Goal: Find specific page/section: Find specific page/section

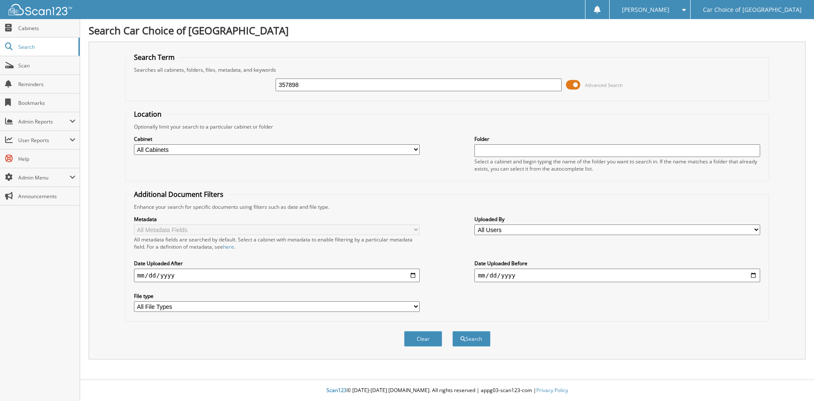
type input "357898"
click at [452, 331] on button "Search" at bounding box center [471, 339] width 38 height 16
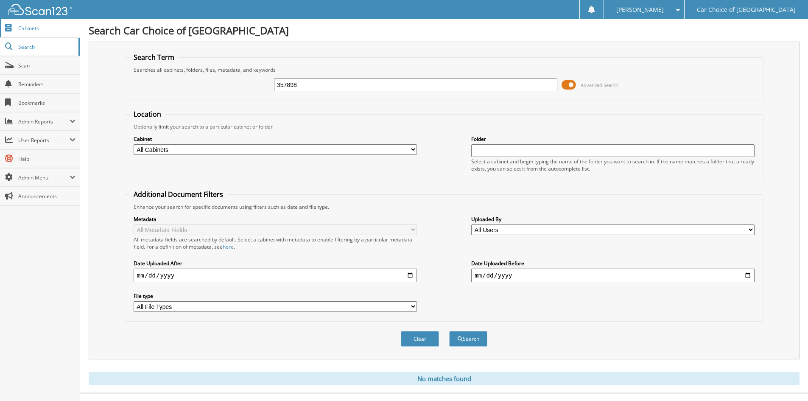
click at [27, 31] on span "Cabinets" at bounding box center [46, 28] width 57 height 7
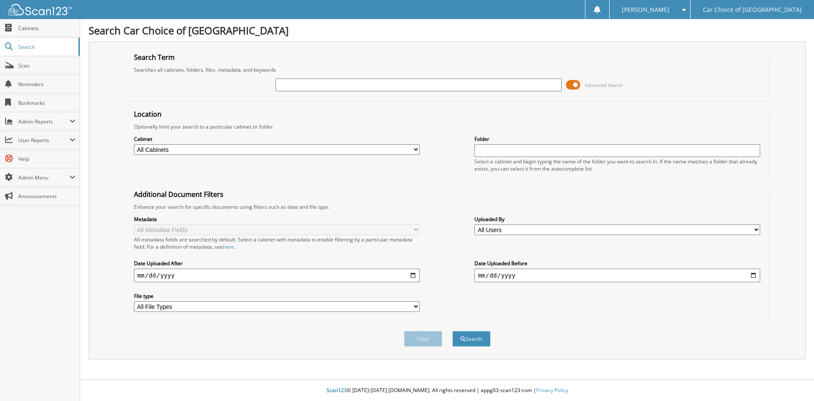
drag, startPoint x: 302, startPoint y: 84, endPoint x: 313, endPoint y: 74, distance: 13.8
click at [302, 84] on input "text" at bounding box center [419, 84] width 286 height 13
type input "L40527"
click at [452, 331] on button "Search" at bounding box center [471, 339] width 38 height 16
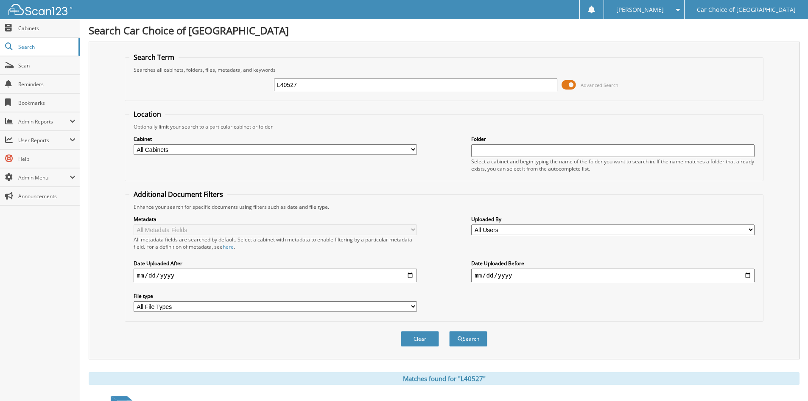
click at [449, 331] on button "Search" at bounding box center [468, 339] width 38 height 16
click at [306, 85] on input "L40527" at bounding box center [415, 84] width 283 height 13
type input "R120795"
click at [449, 331] on button "Search" at bounding box center [468, 339] width 38 height 16
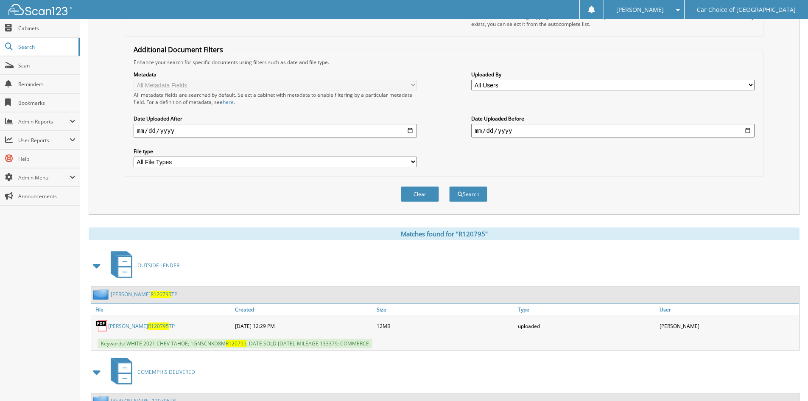
scroll to position [227, 0]
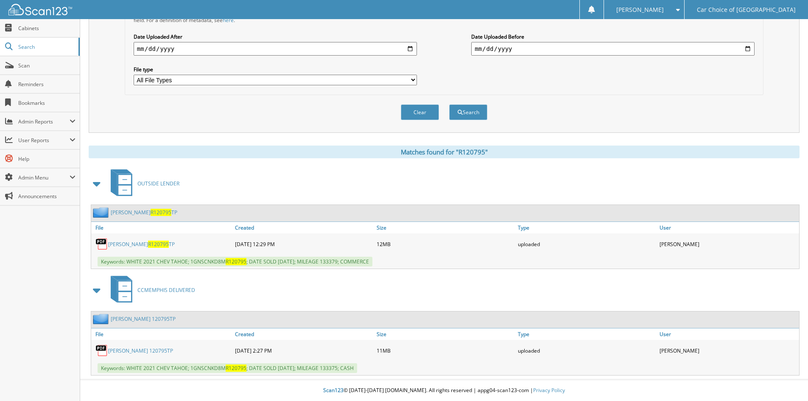
click at [134, 245] on link "BESSIE MYLES R120795 TP" at bounding box center [141, 243] width 67 height 7
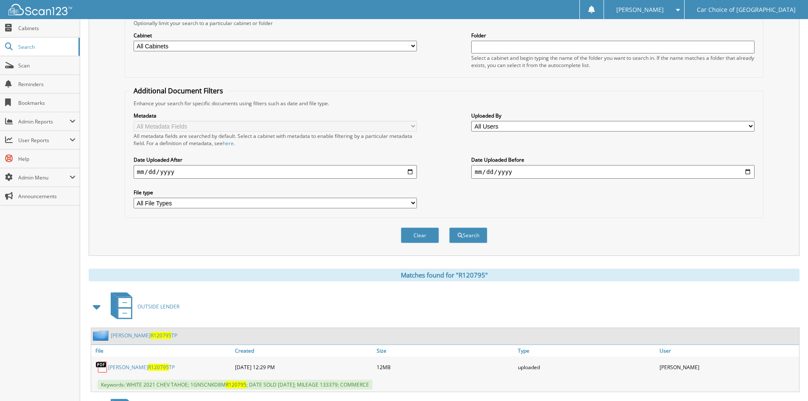
scroll to position [0, 0]
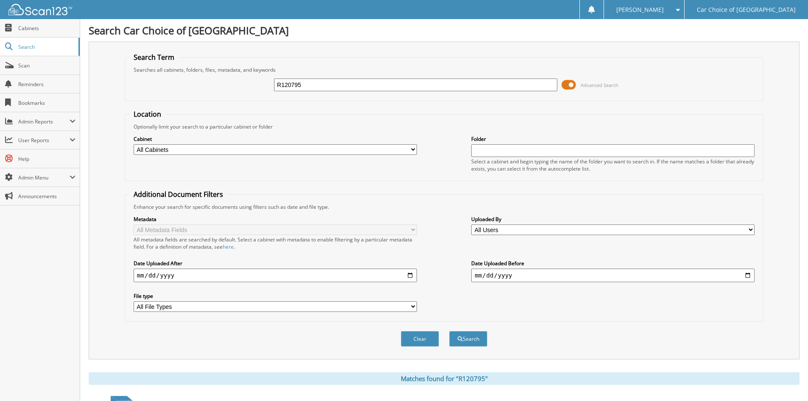
click at [305, 85] on input "R120795" at bounding box center [415, 84] width 283 height 13
type input "109302"
click at [449, 331] on button "Search" at bounding box center [468, 339] width 38 height 16
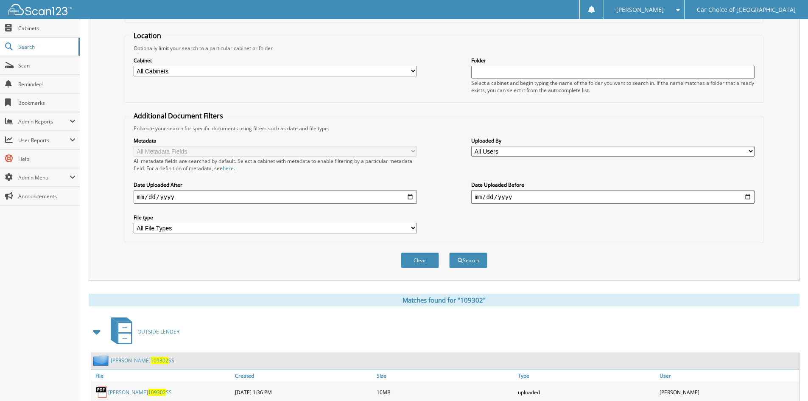
scroll to position [120, 0]
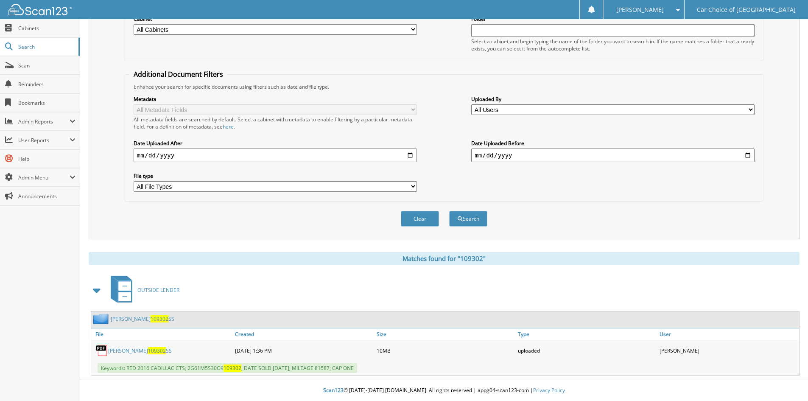
click at [137, 352] on link "ALBERT MCCADNEY 109302 SS" at bounding box center [140, 350] width 64 height 7
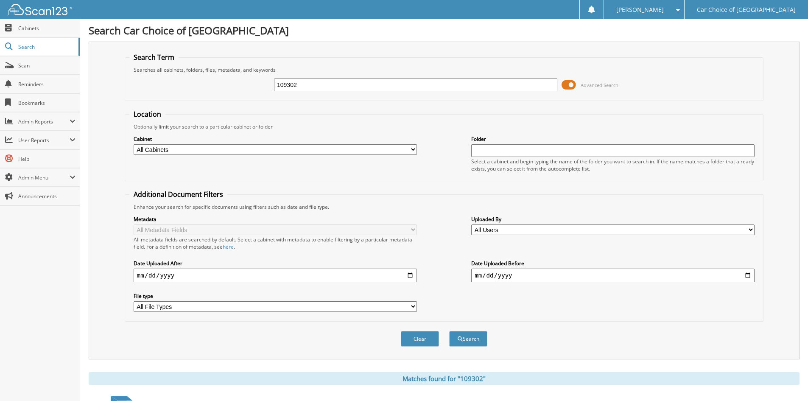
click at [334, 84] on input "109302" at bounding box center [415, 84] width 283 height 13
type input "219495TPA"
click at [449, 331] on button "Search" at bounding box center [468, 339] width 38 height 16
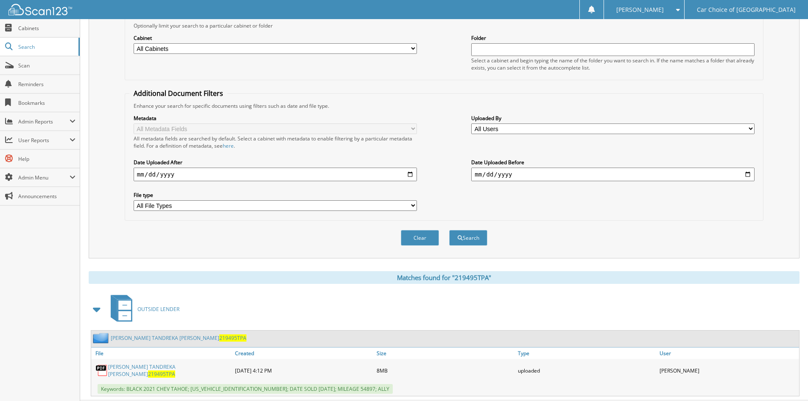
scroll to position [120, 0]
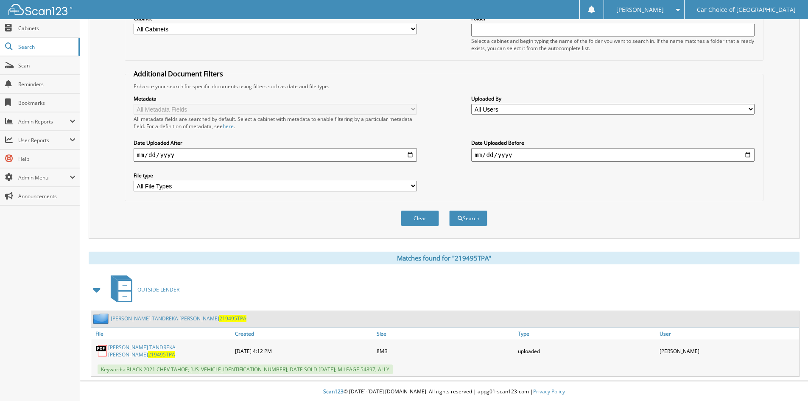
click at [166, 318] on link "GARY RANSON TANDREKA COLLINS 219495TPA" at bounding box center [179, 318] width 136 height 7
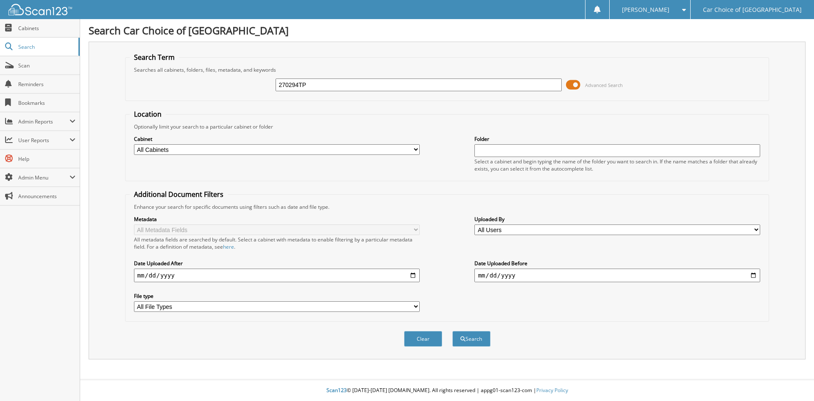
type input "270294TP"
click at [452, 331] on button "Search" at bounding box center [471, 339] width 38 height 16
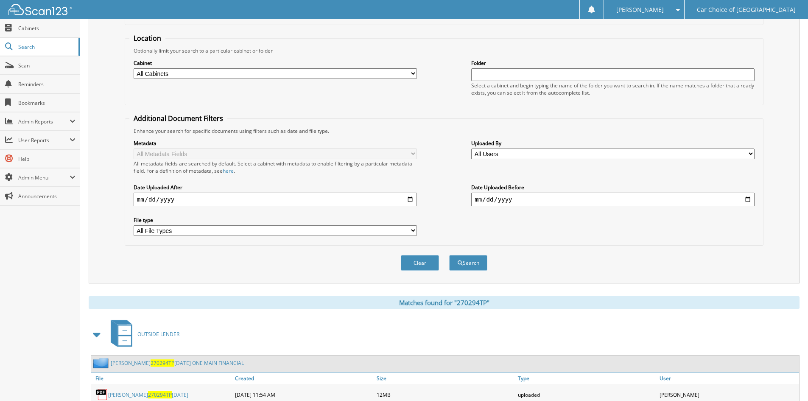
scroll to position [120, 0]
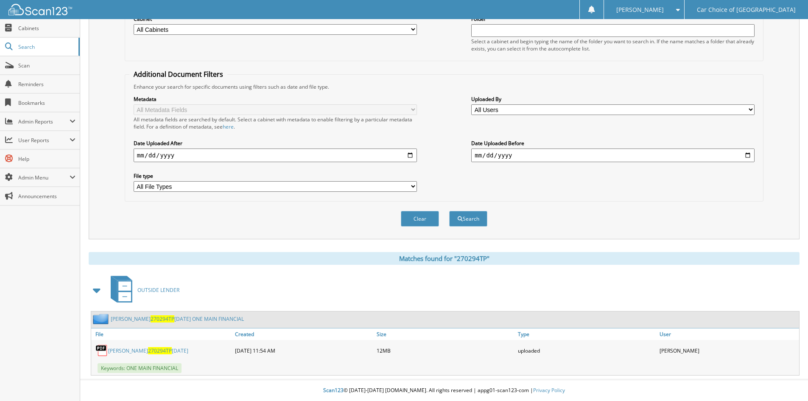
click at [215, 318] on link "[PERSON_NAME] 270294TP [DATE] ONE MAIN FINANCIAL" at bounding box center [177, 318] width 133 height 7
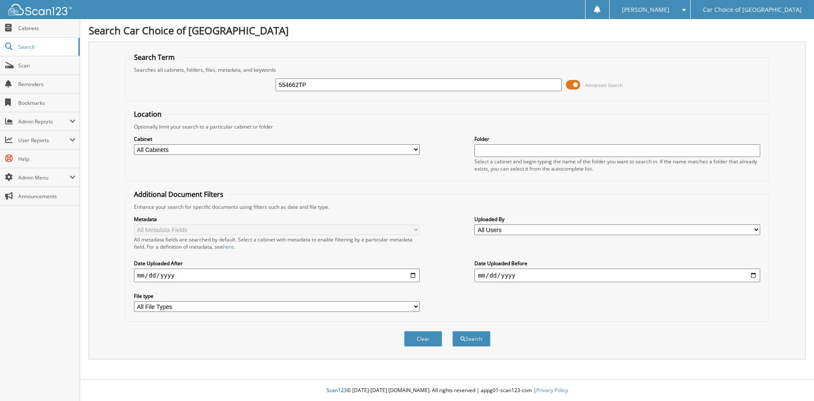
type input "554662TP"
click at [452, 331] on button "Search" at bounding box center [471, 339] width 38 height 16
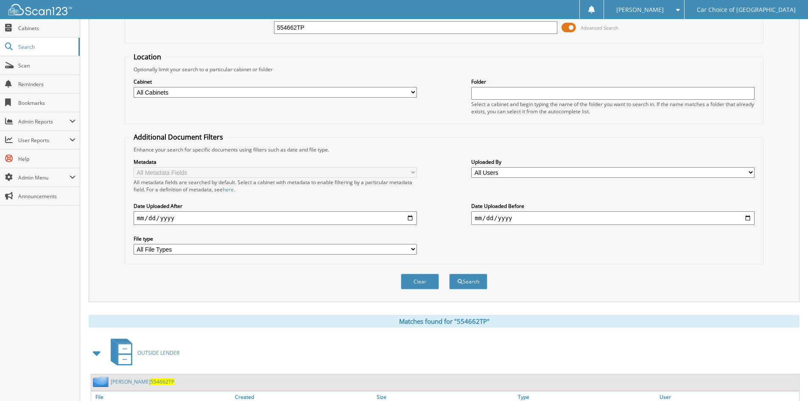
scroll to position [120, 0]
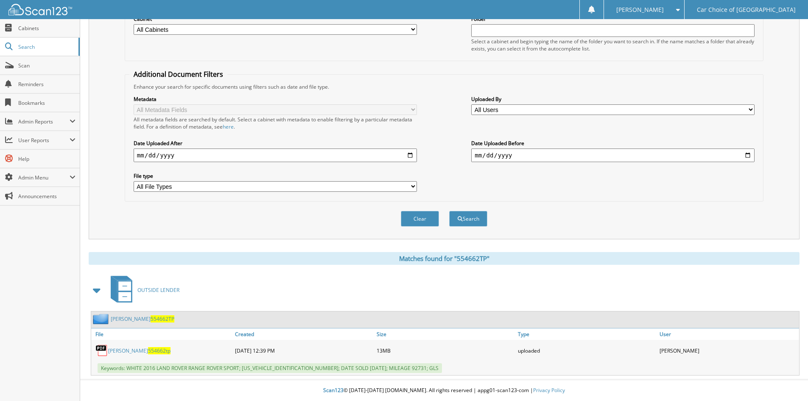
click at [135, 318] on link "[PERSON_NAME] 554662TP" at bounding box center [143, 318] width 64 height 7
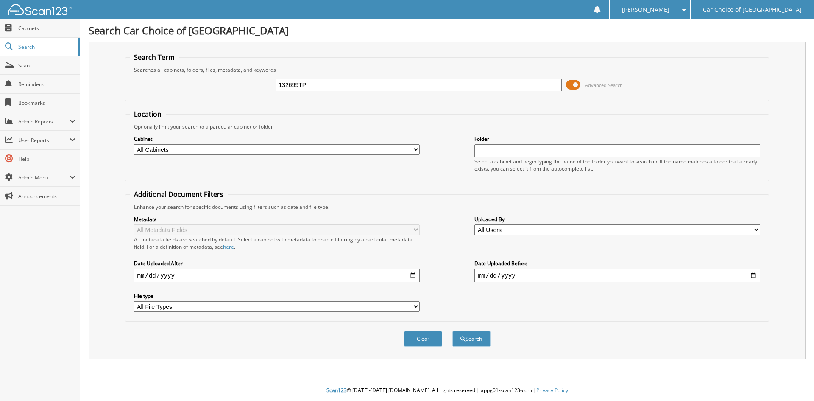
type input "132699TP"
click at [452, 331] on button "Search" at bounding box center [471, 339] width 38 height 16
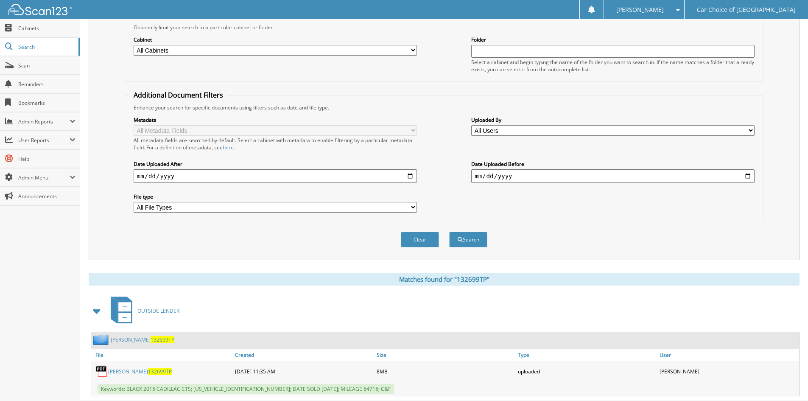
scroll to position [120, 0]
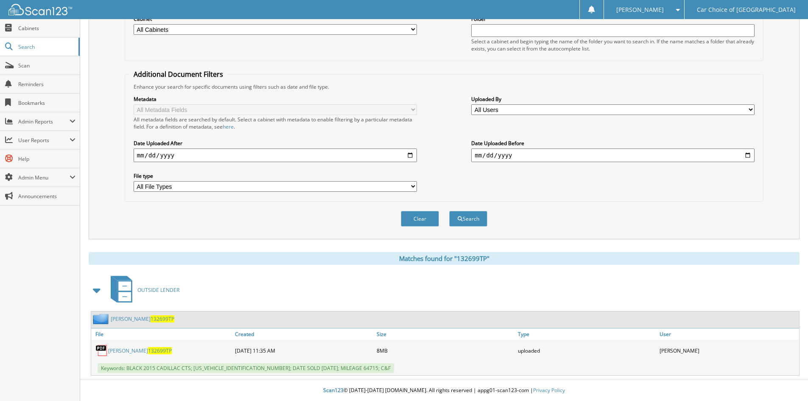
click at [139, 319] on link "[PERSON_NAME] 132699TP" at bounding box center [143, 318] width 64 height 7
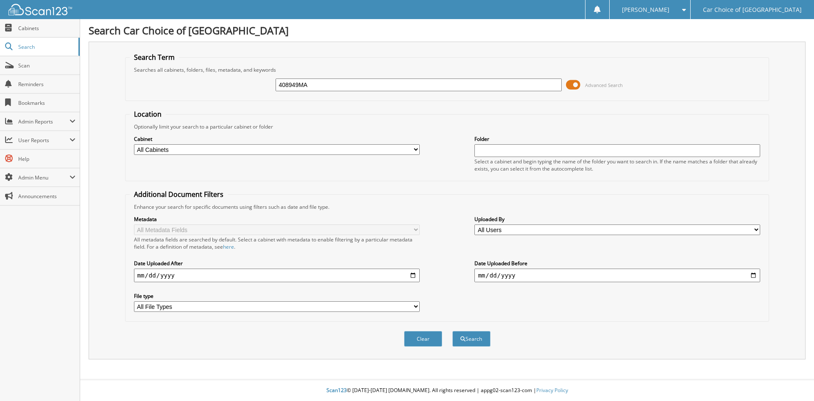
type input "408949MA"
click at [452, 331] on button "Search" at bounding box center [471, 339] width 38 height 16
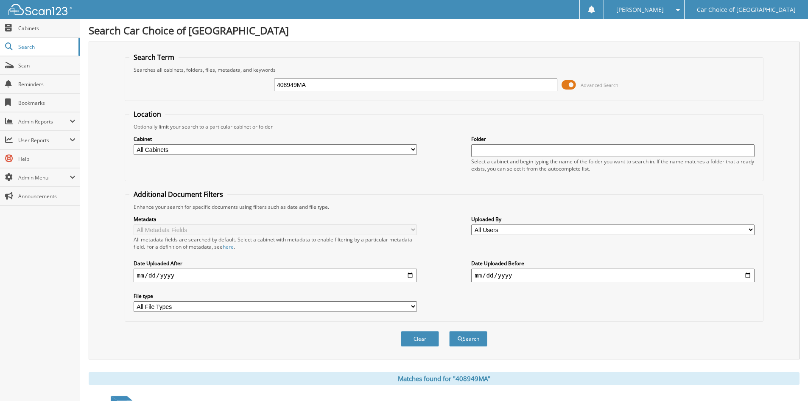
scroll to position [106, 0]
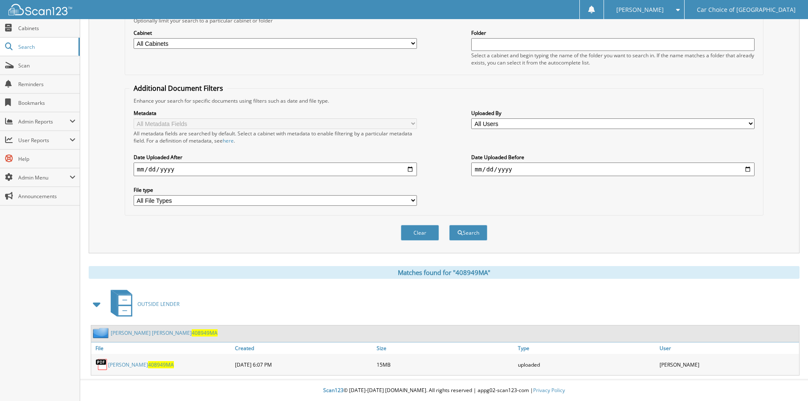
click at [205, 338] on div "GWENDALYNN LINGERFELT BROQUE LINGERFELT 408949MA" at bounding box center [445, 333] width 708 height 17
click at [205, 335] on link "GWENDALYNN LINGERFELT BROQUE LINGERFELT 408949MA" at bounding box center [164, 332] width 107 height 7
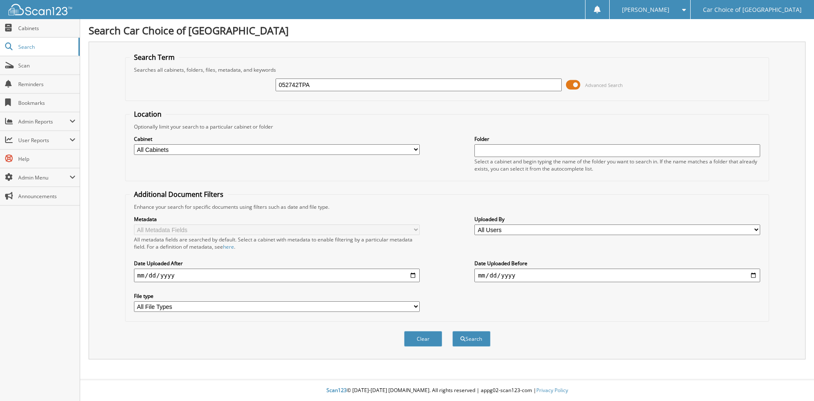
type input "052742TPA"
click at [452, 331] on button "Search" at bounding box center [471, 339] width 38 height 16
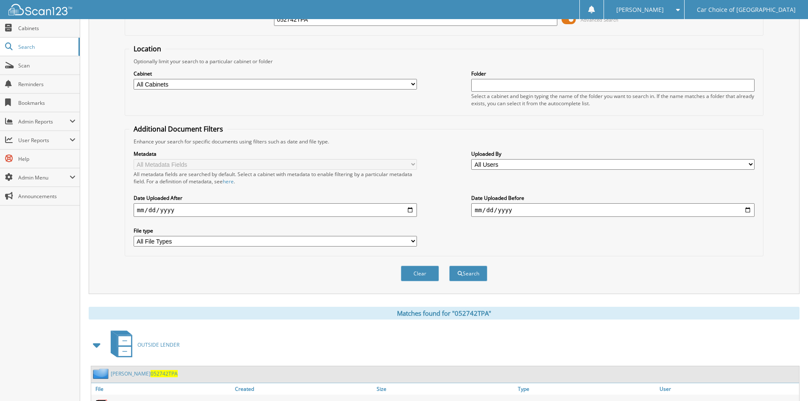
scroll to position [120, 0]
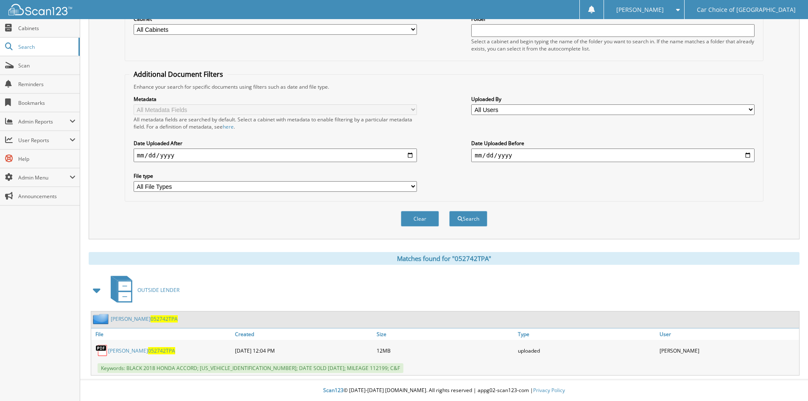
click at [150, 320] on link "[PERSON_NAME] 052742TPA" at bounding box center [144, 318] width 67 height 7
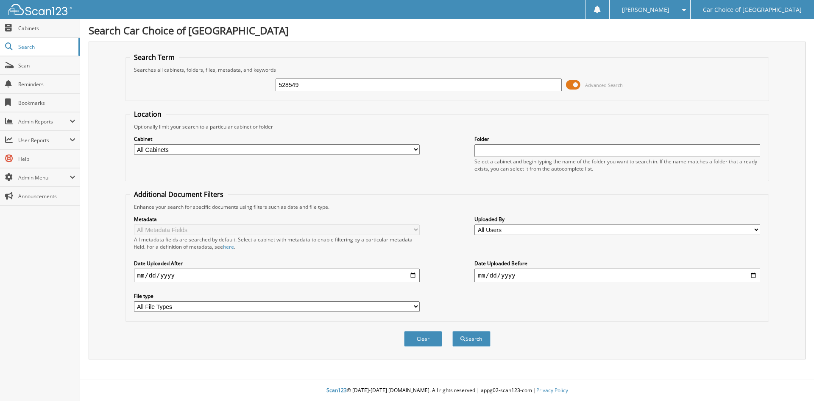
type input "528549"
click at [452, 331] on button "Search" at bounding box center [471, 339] width 38 height 16
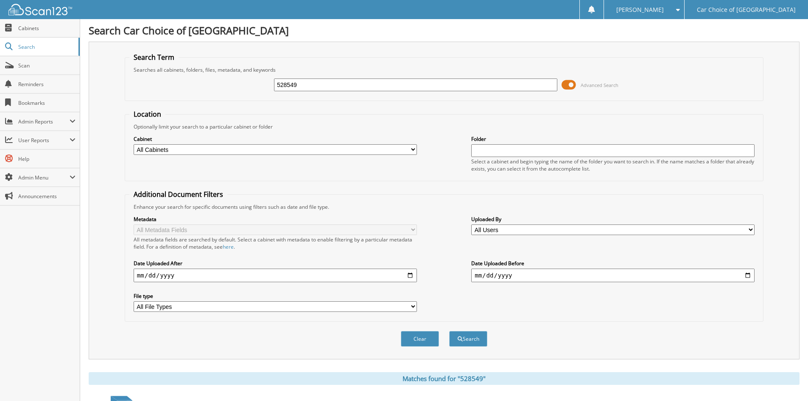
click at [321, 87] on input "528549" at bounding box center [415, 84] width 283 height 13
type input "528549SS"
click at [449, 331] on button "Search" at bounding box center [468, 339] width 38 height 16
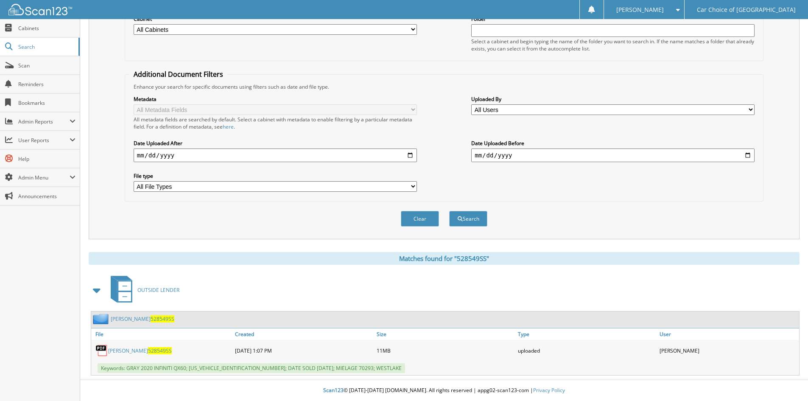
click at [136, 318] on link "[PERSON_NAME] 528549SS" at bounding box center [143, 318] width 64 height 7
